Goal: Find specific page/section: Find specific page/section

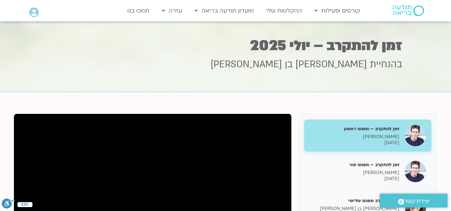
click at [32, 14] on icon at bounding box center [34, 12] width 10 height 10
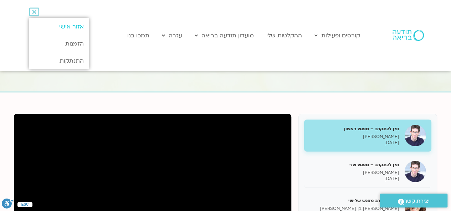
click at [67, 26] on link "אזור אישי" at bounding box center [59, 26] width 60 height 17
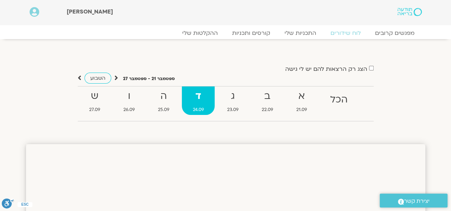
click at [34, 12] on icon at bounding box center [35, 12] width 10 height 10
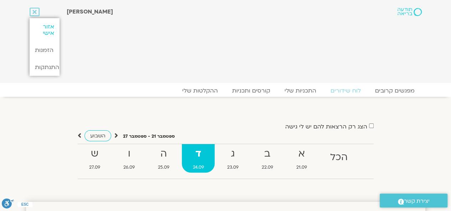
click at [48, 27] on link "אזור אישי" at bounding box center [45, 30] width 30 height 24
